Goal: Transaction & Acquisition: Purchase product/service

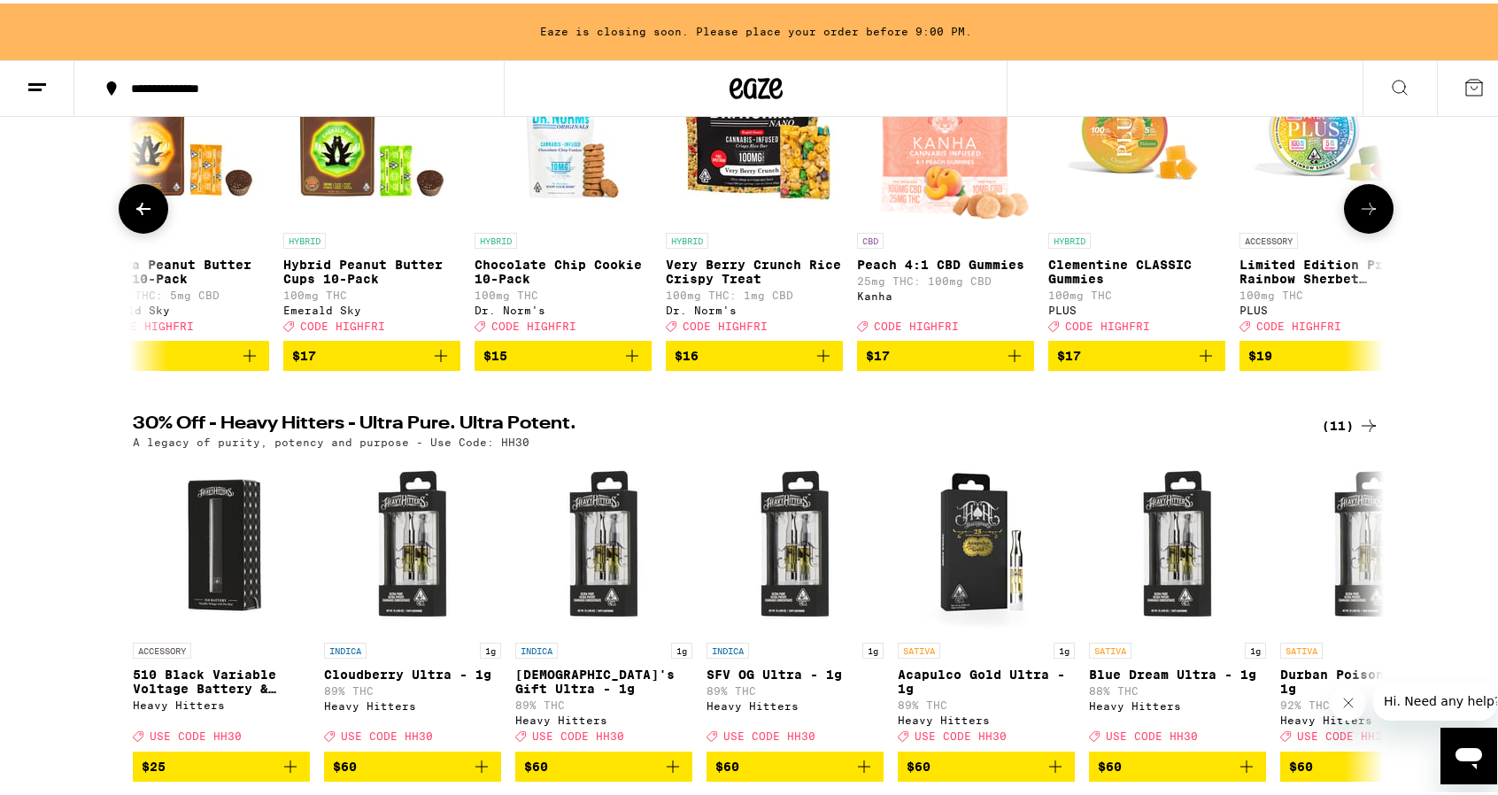
scroll to position [354, 0]
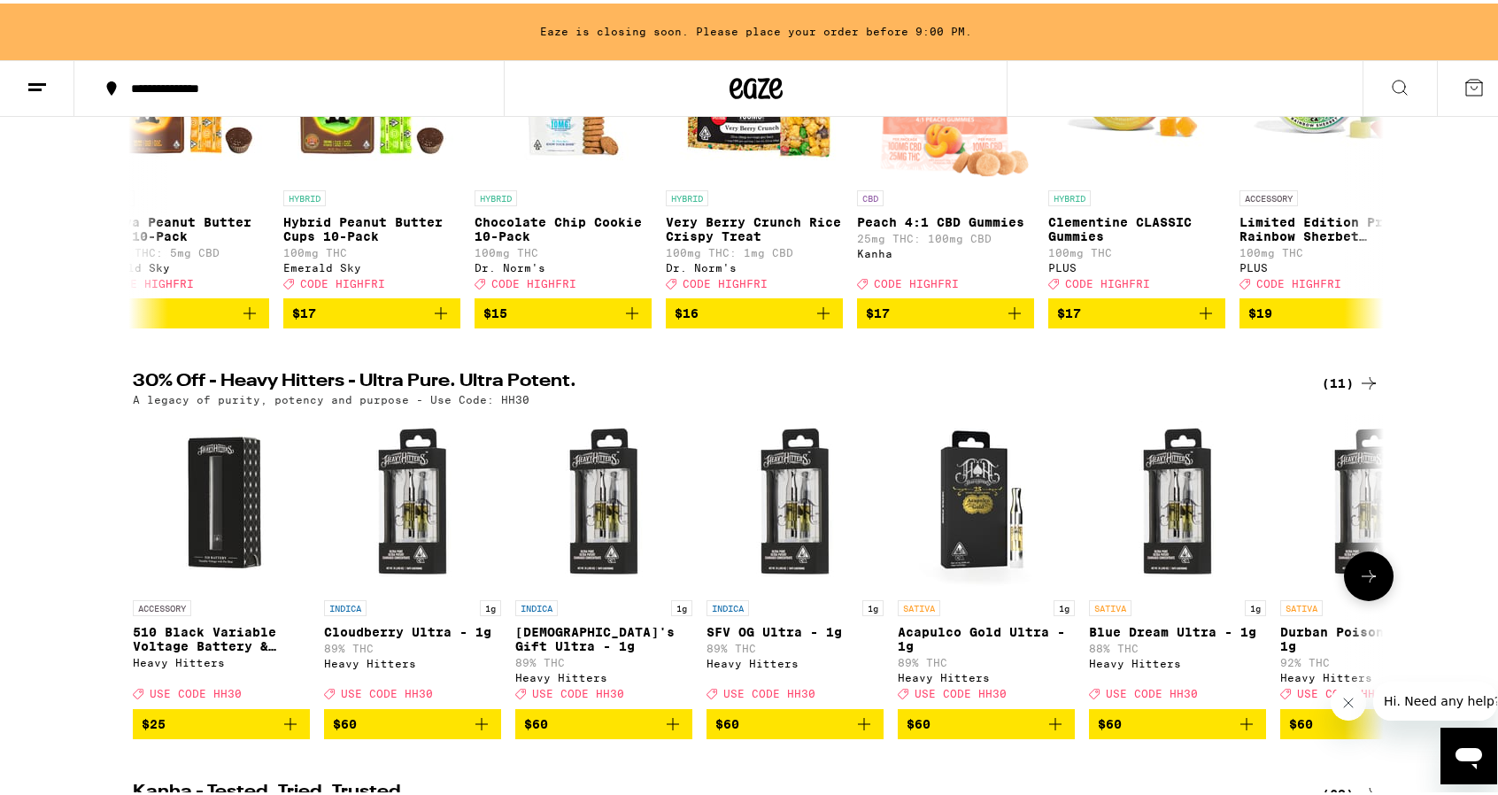
click at [1370, 583] on icon at bounding box center [1368, 572] width 21 height 21
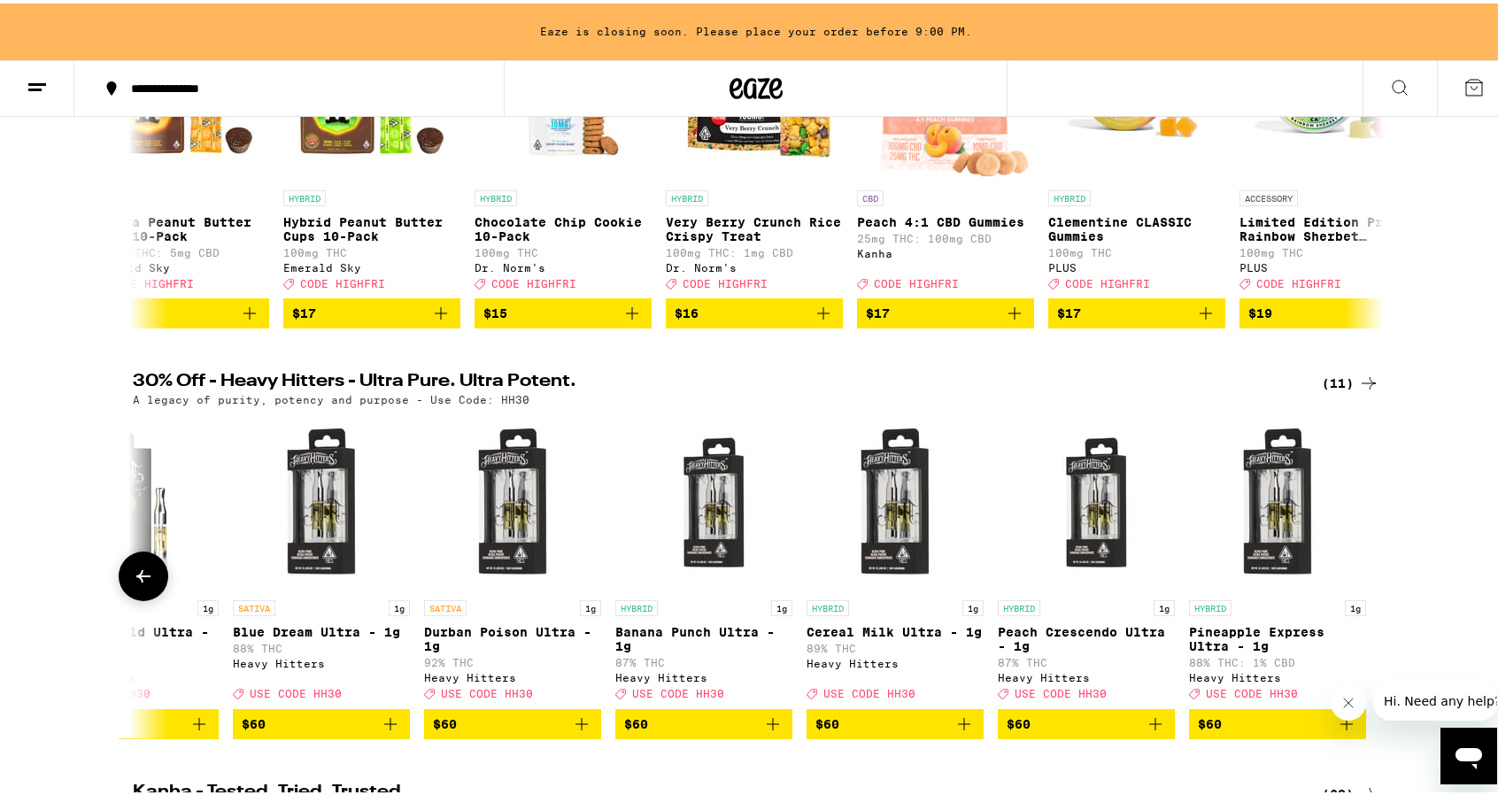
scroll to position [0, 857]
click at [133, 583] on icon at bounding box center [143, 572] width 21 height 21
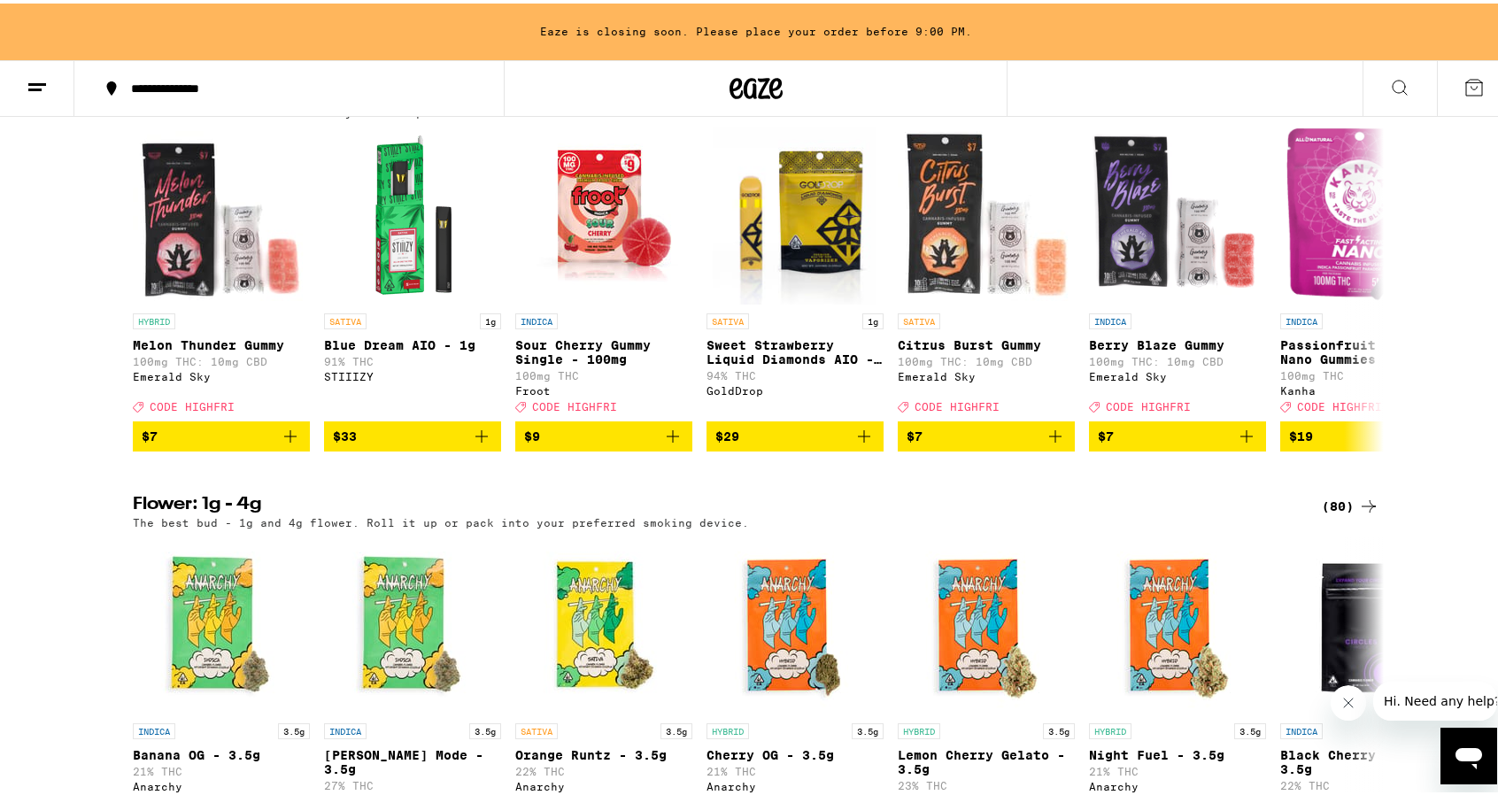
scroll to position [1505, 0]
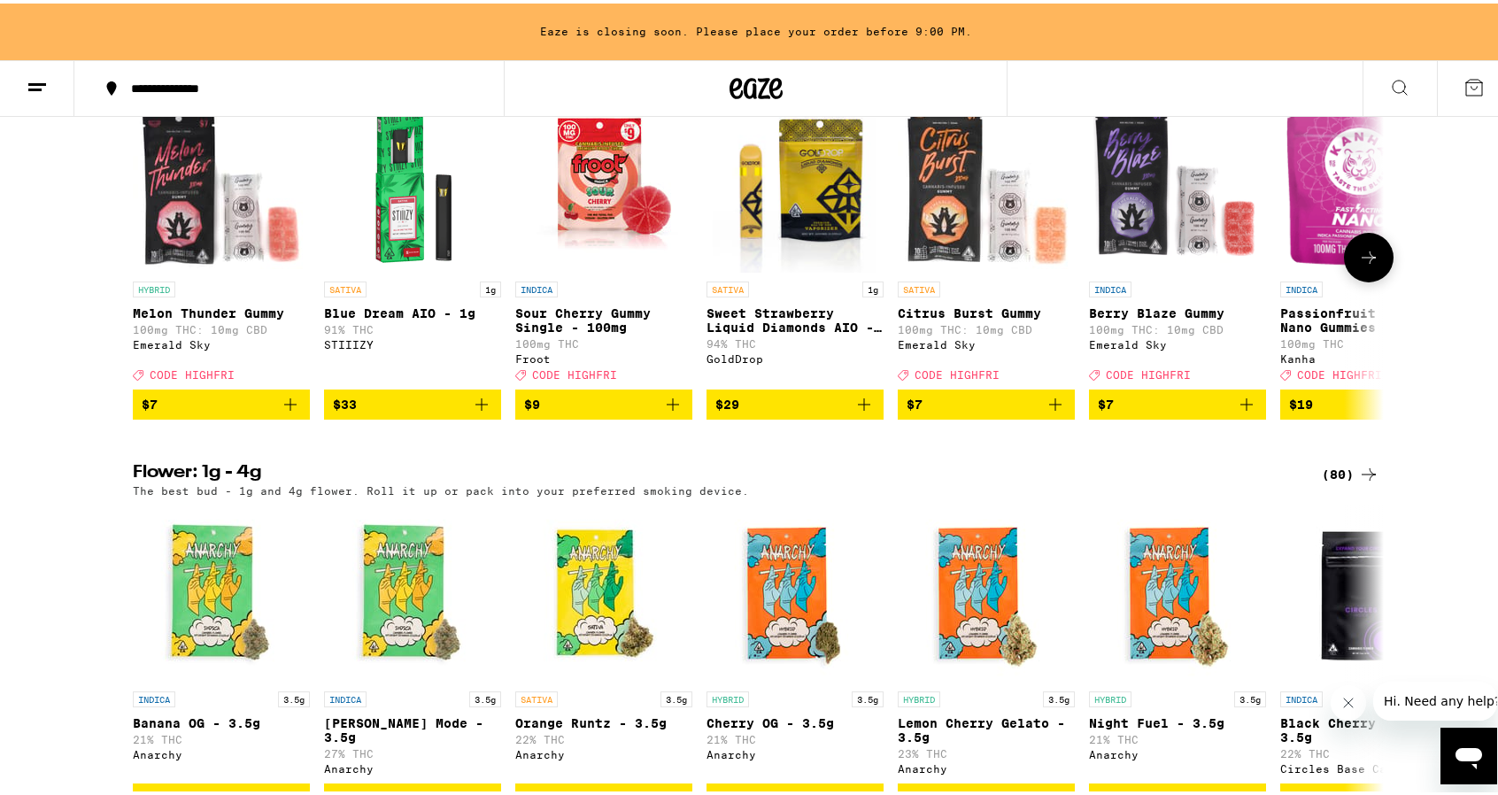
click at [395, 412] on span "$33" at bounding box center [412, 400] width 159 height 21
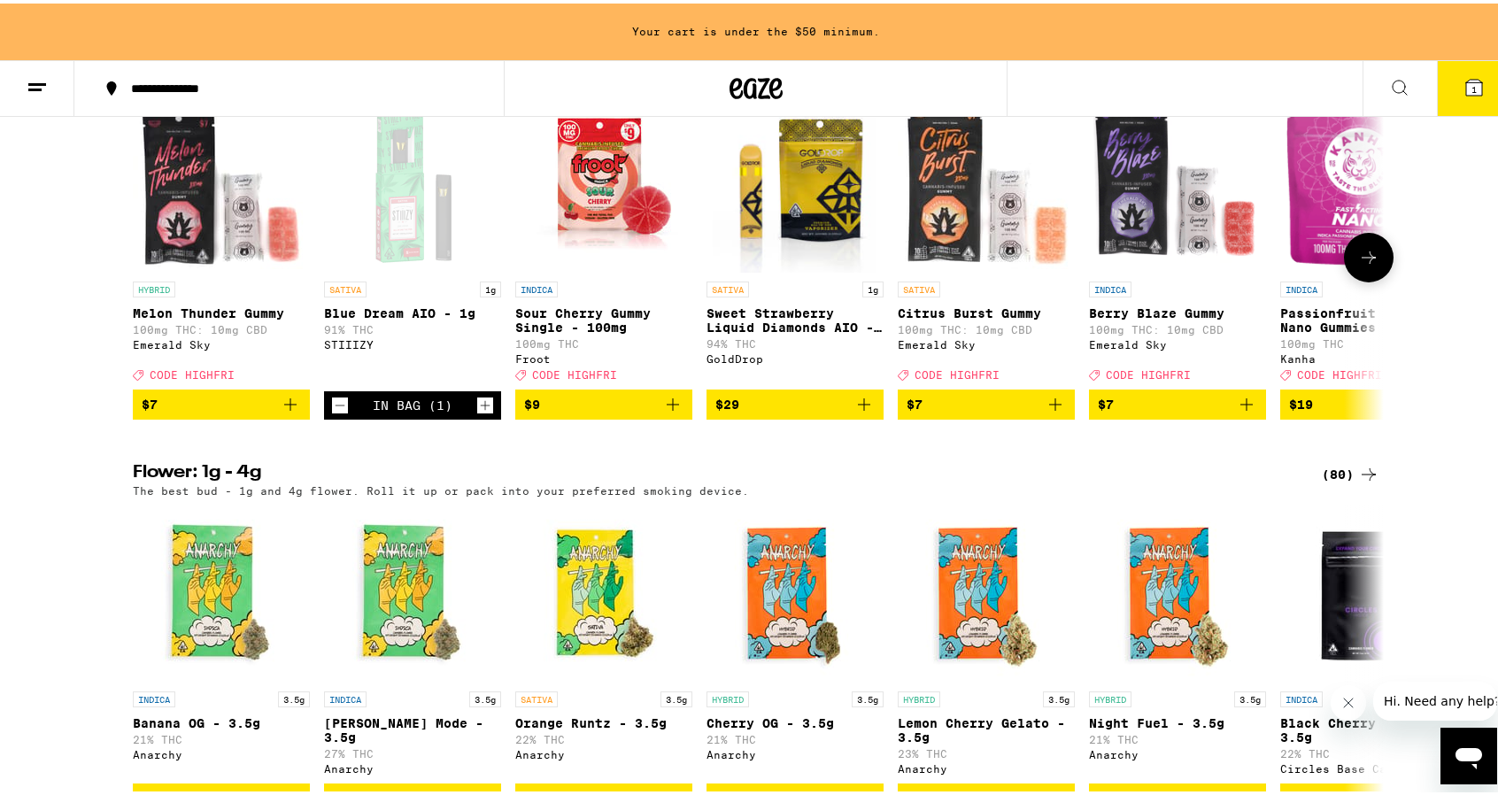
click at [477, 412] on icon "Increment" at bounding box center [485, 401] width 16 height 21
click at [1461, 101] on button "2" at bounding box center [1474, 85] width 74 height 55
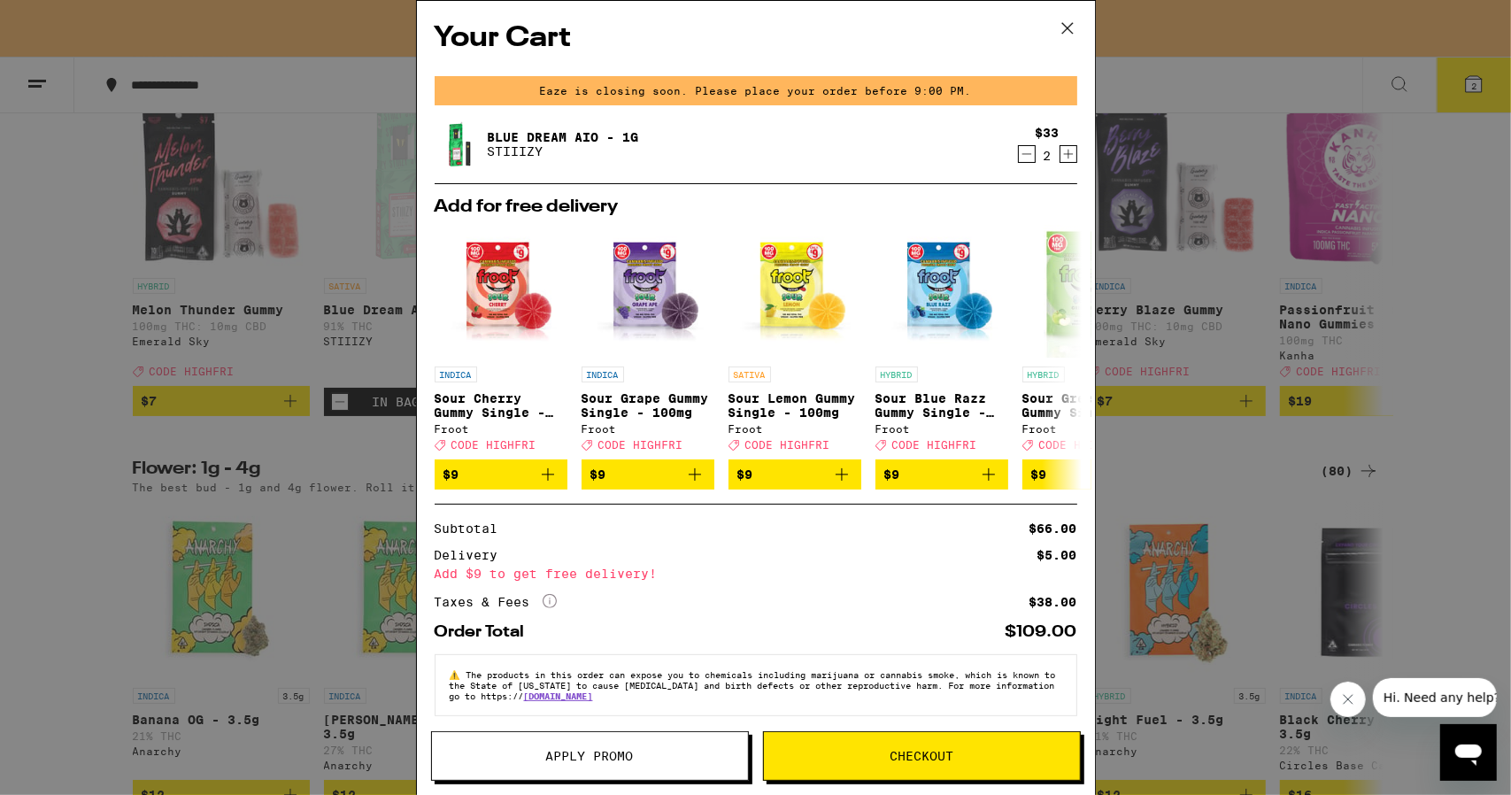
click at [1067, 26] on icon at bounding box center [1067, 28] width 27 height 27
